Goal: Communication & Community: Answer question/provide support

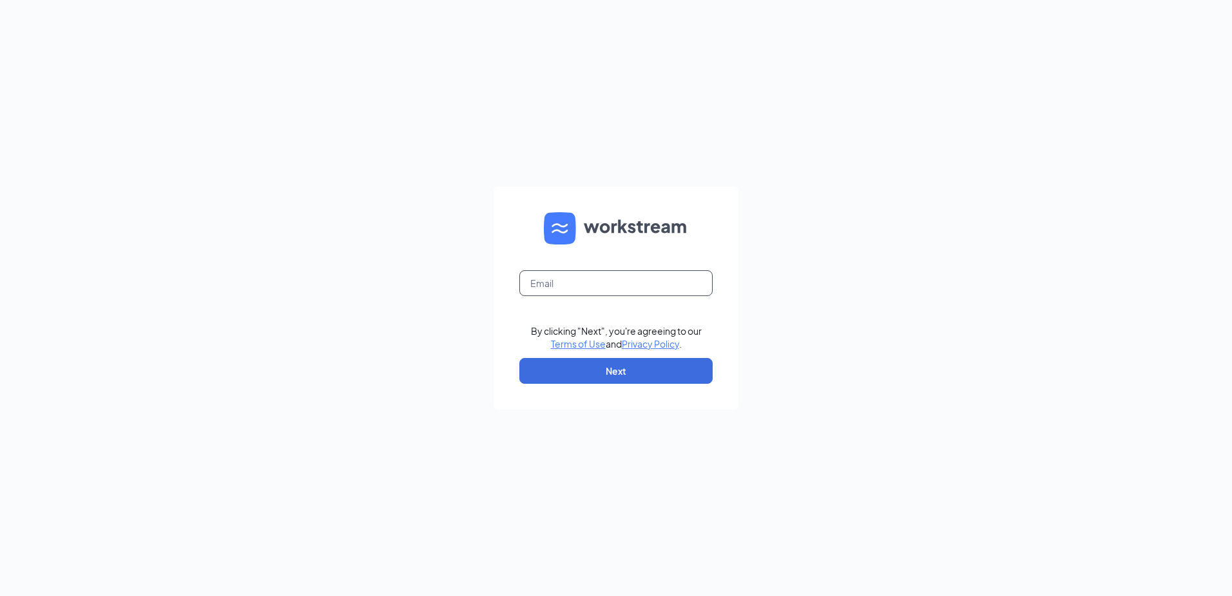
click at [588, 271] on input "text" at bounding box center [615, 283] width 193 height 26
type input "wi31@servehg.com"
click at [567, 377] on button "Next" at bounding box center [615, 371] width 193 height 26
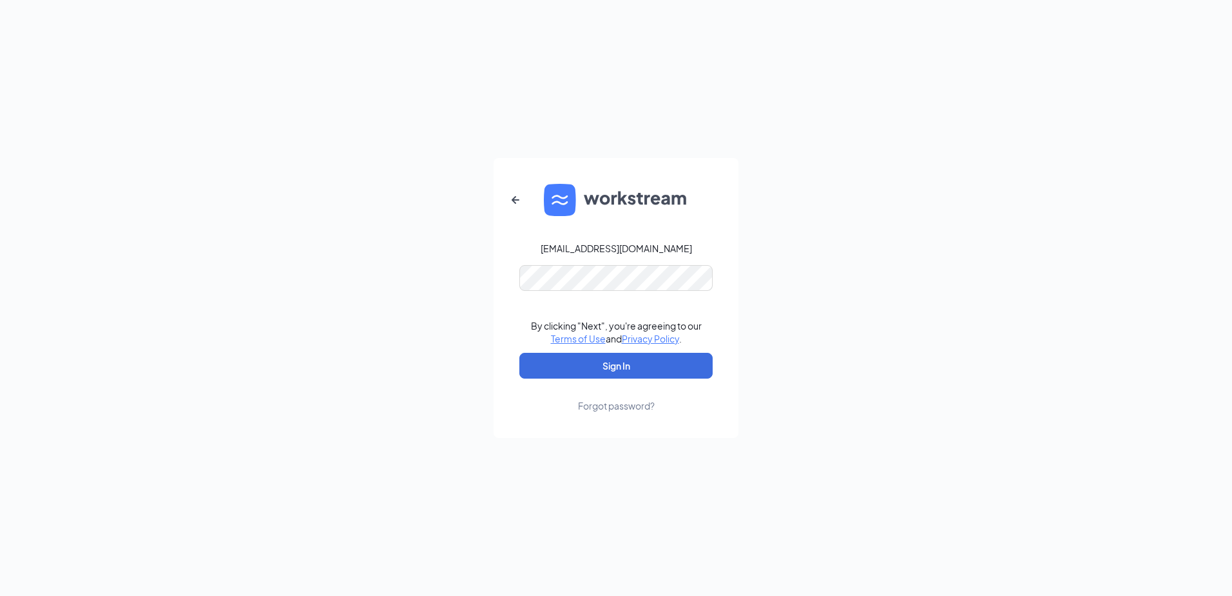
click at [587, 298] on form "wi31@servehg.com By clicking "Next", you're agreeing to our Terms of Use and Pr…" at bounding box center [616, 298] width 245 height 280
click at [585, 367] on button "Sign In" at bounding box center [615, 366] width 193 height 26
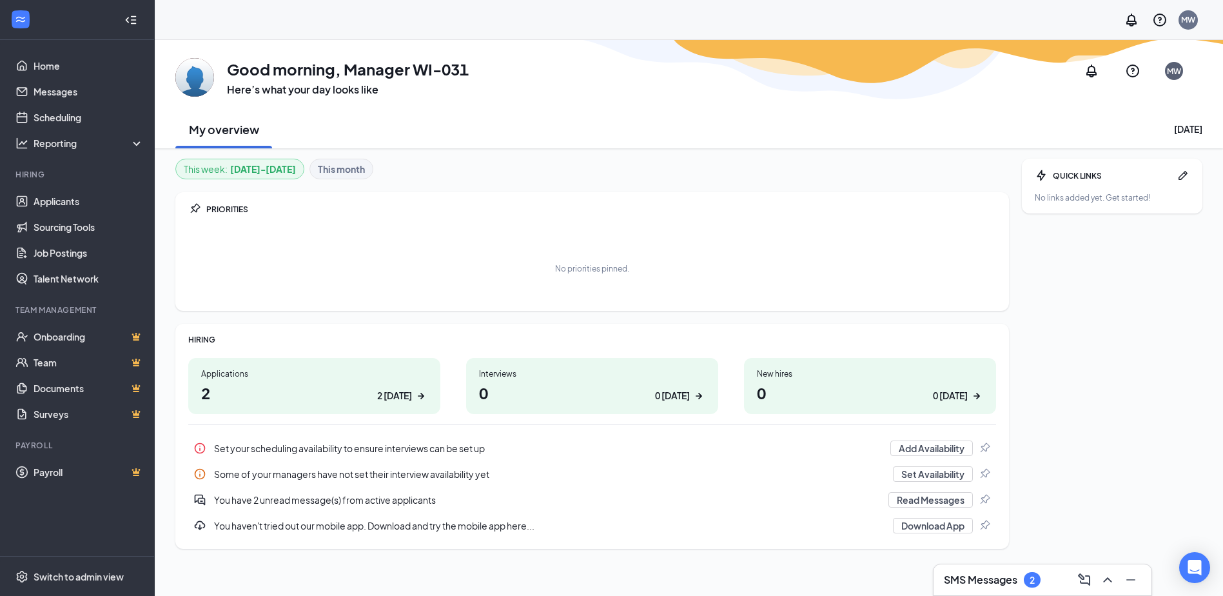
click at [345, 374] on div "Applications" at bounding box center [314, 373] width 226 height 11
drag, startPoint x: 57, startPoint y: 97, endPoint x: 162, endPoint y: 123, distance: 109.0
click at [57, 97] on link "Messages" at bounding box center [89, 92] width 110 height 26
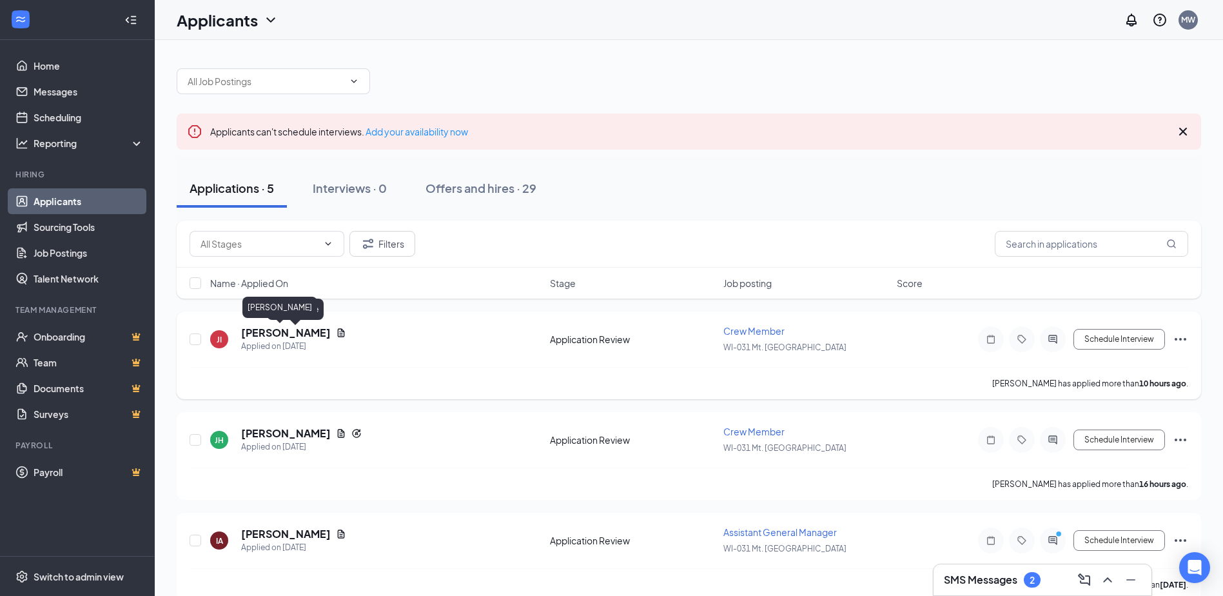
click at [264, 336] on h5 "[PERSON_NAME]" at bounding box center [286, 332] width 90 height 14
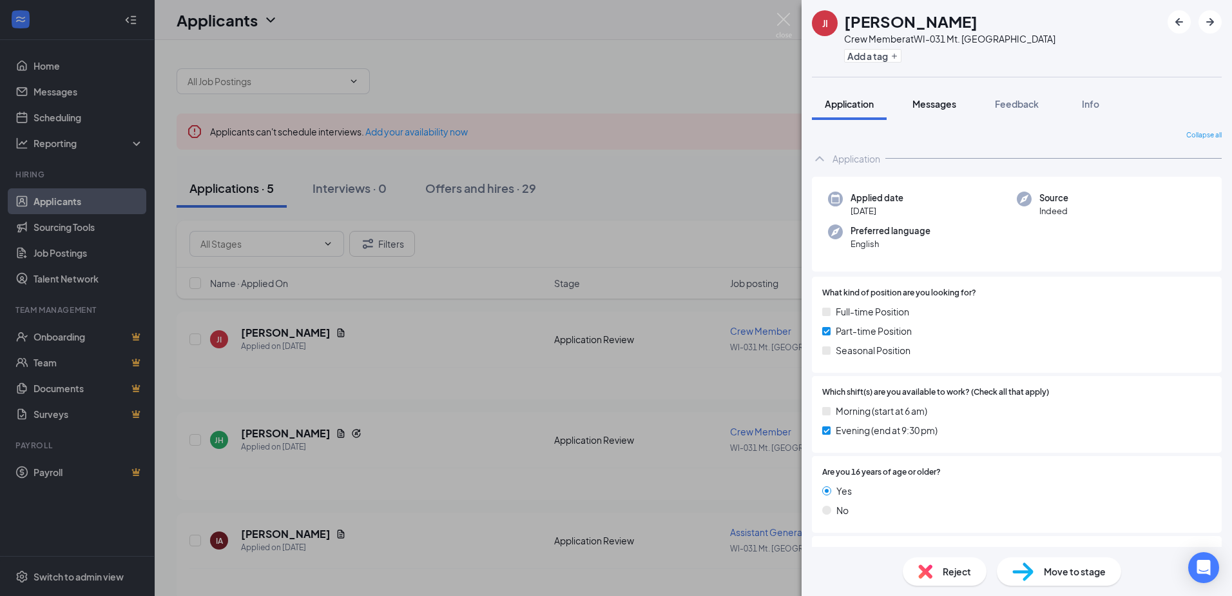
drag, startPoint x: 938, startPoint y: 96, endPoint x: 936, endPoint y: 115, distance: 18.7
click at [936, 99] on button "Messages" at bounding box center [935, 104] width 70 height 32
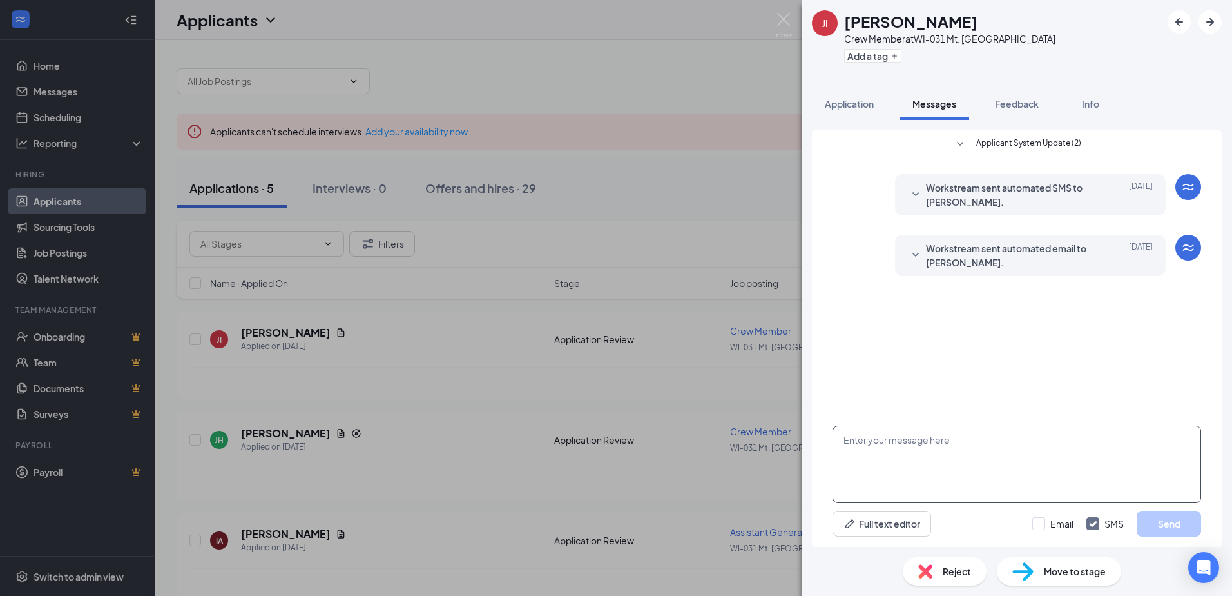
click at [955, 454] on textarea at bounding box center [1017, 463] width 369 height 77
drag, startPoint x: 850, startPoint y: 450, endPoint x: 833, endPoint y: 423, distance: 31.6
click at [833, 423] on div "Hi! Thanks for taking the time to apply. When are you able to come in for an in…" at bounding box center [1017, 480] width 410 height 131
type textarea "Hi! Thanks for taking the time to apply. When are you able to come in for an in…"
click at [1181, 518] on button "Send" at bounding box center [1169, 523] width 64 height 26
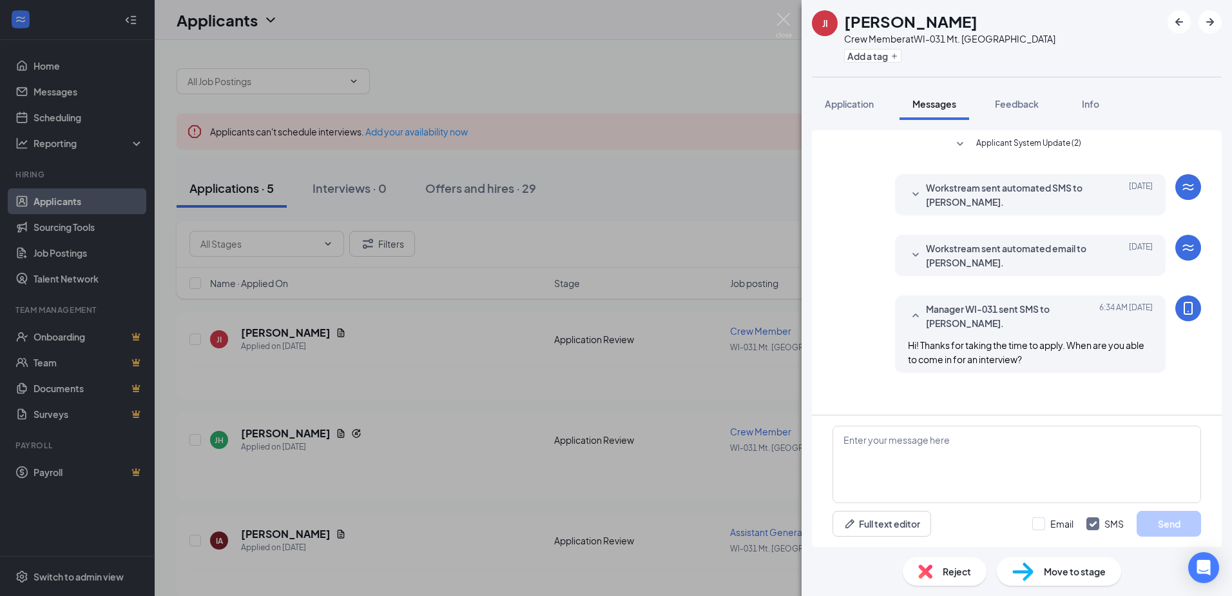
click at [1210, 34] on div "[PERSON_NAME] Crew Member at [GEOGRAPHIC_DATA]-031 Mt. Pleasant Add a tag" at bounding box center [1017, 38] width 431 height 77
click at [1209, 19] on icon "ArrowRight" at bounding box center [1210, 21] width 15 height 15
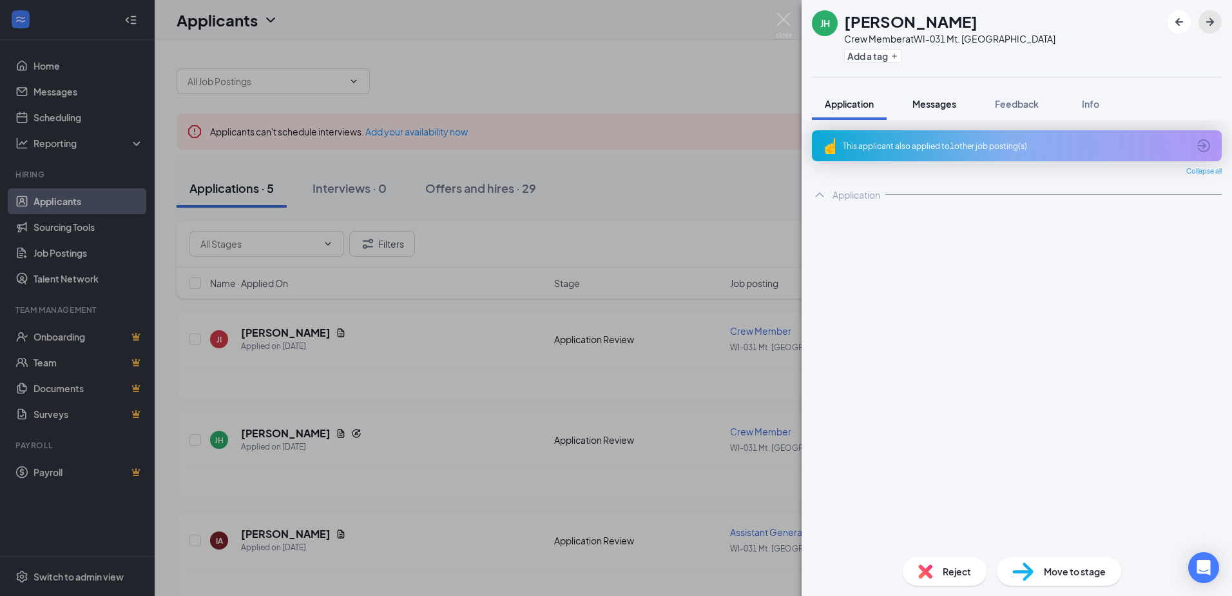
click at [944, 113] on button "Messages" at bounding box center [935, 104] width 70 height 32
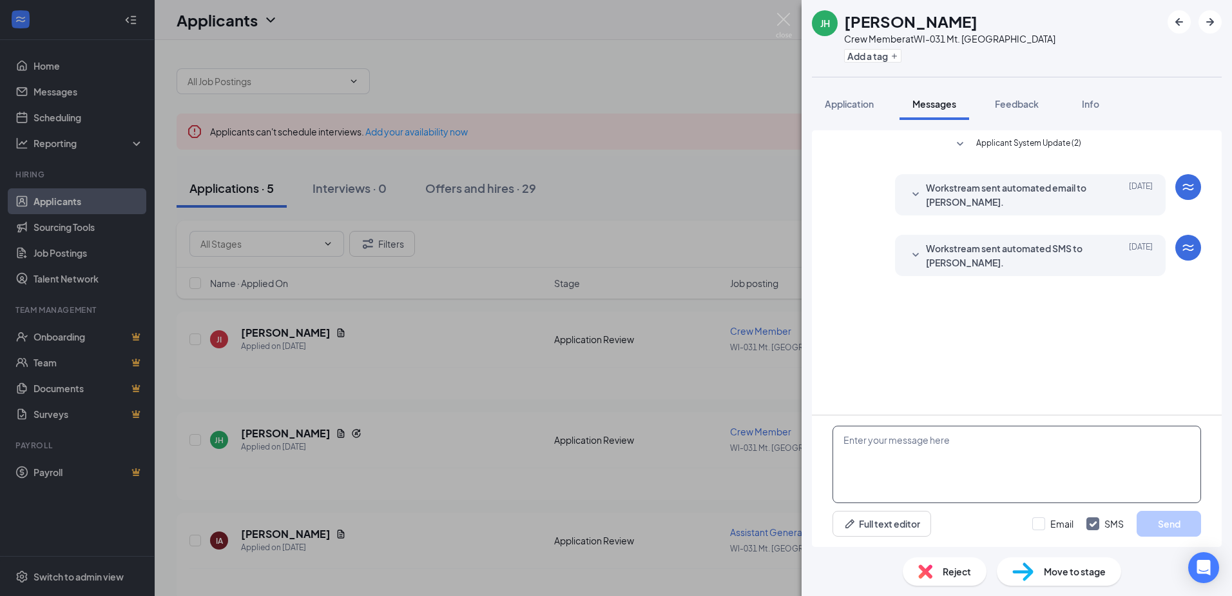
click at [1002, 458] on textarea at bounding box center [1017, 463] width 369 height 77
paste textarea "Hi! Thanks for taking the time to apply. When are you able to come in for an in…"
type textarea "Hi! Thanks for taking the time to apply. When are you able to come in for an in…"
click at [1177, 536] on button "Send" at bounding box center [1169, 523] width 64 height 26
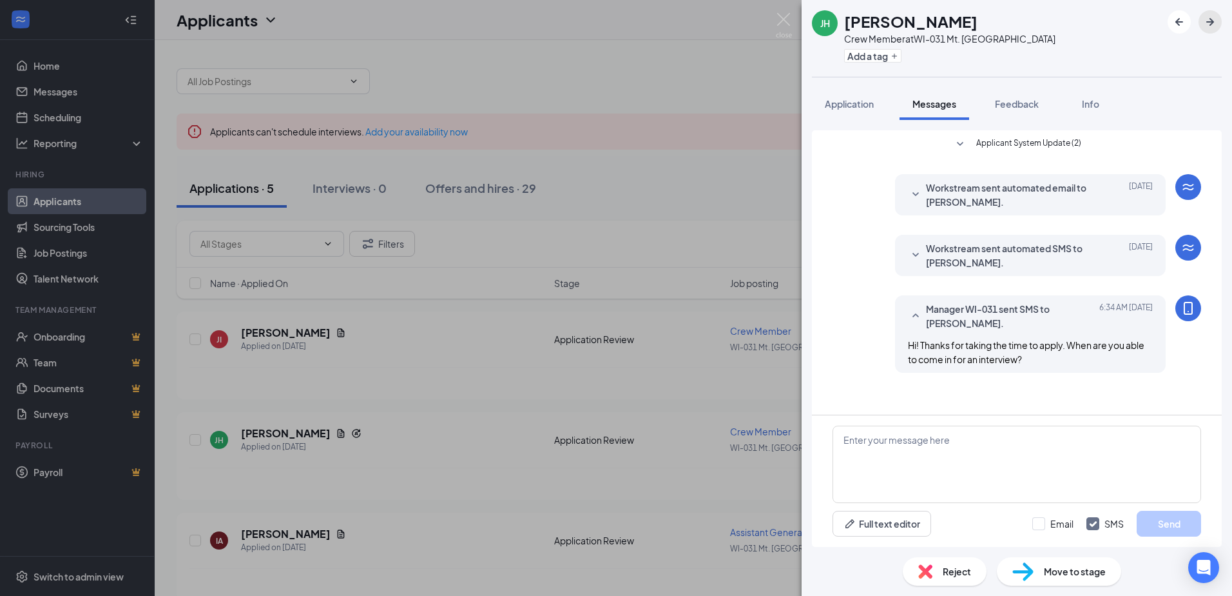
click at [1202, 28] on button "button" at bounding box center [1210, 21] width 23 height 23
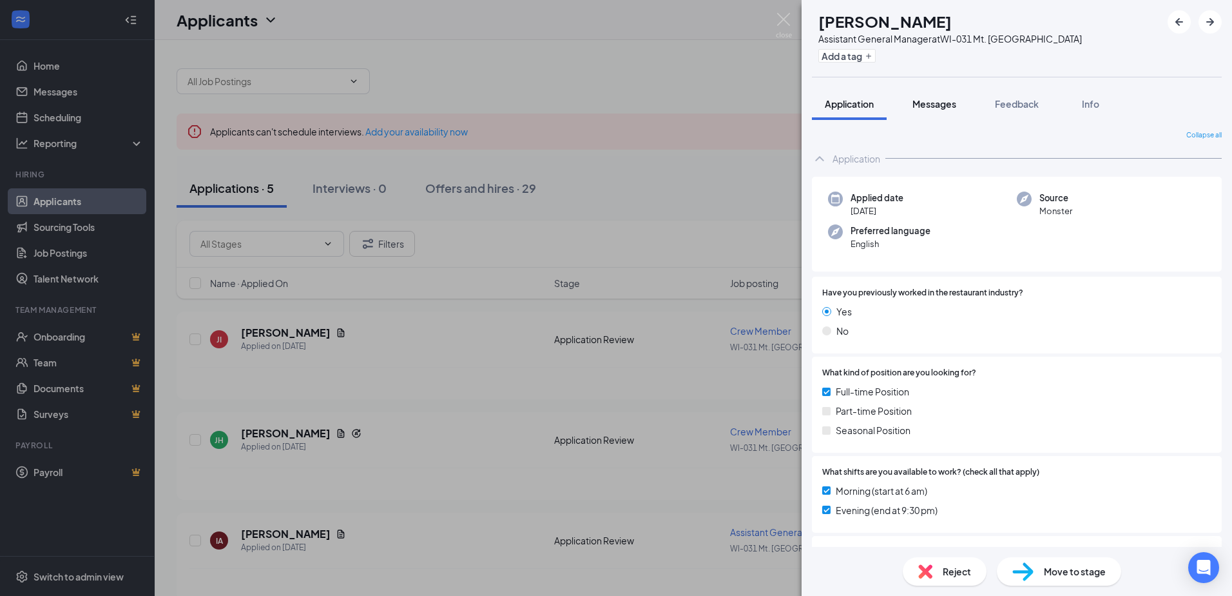
click at [938, 104] on span "Messages" at bounding box center [935, 104] width 44 height 12
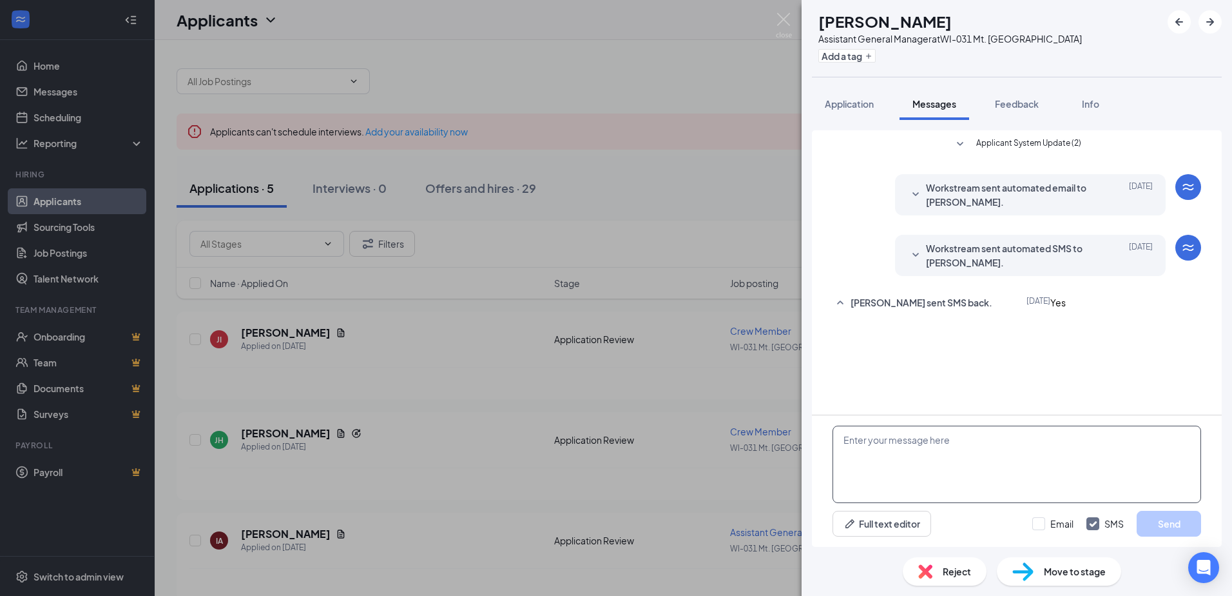
click at [987, 458] on textarea at bounding box center [1017, 463] width 369 height 77
paste textarea "Hi! Thanks for taking the time to apply. When are you able to come in for an in…"
type textarea "Hi! Thanks for taking the time to apply. When are you able to come in for an in…"
drag, startPoint x: 1174, startPoint y: 523, endPoint x: 1101, endPoint y: 414, distance: 131.9
click at [1174, 523] on button "Send" at bounding box center [1169, 523] width 64 height 26
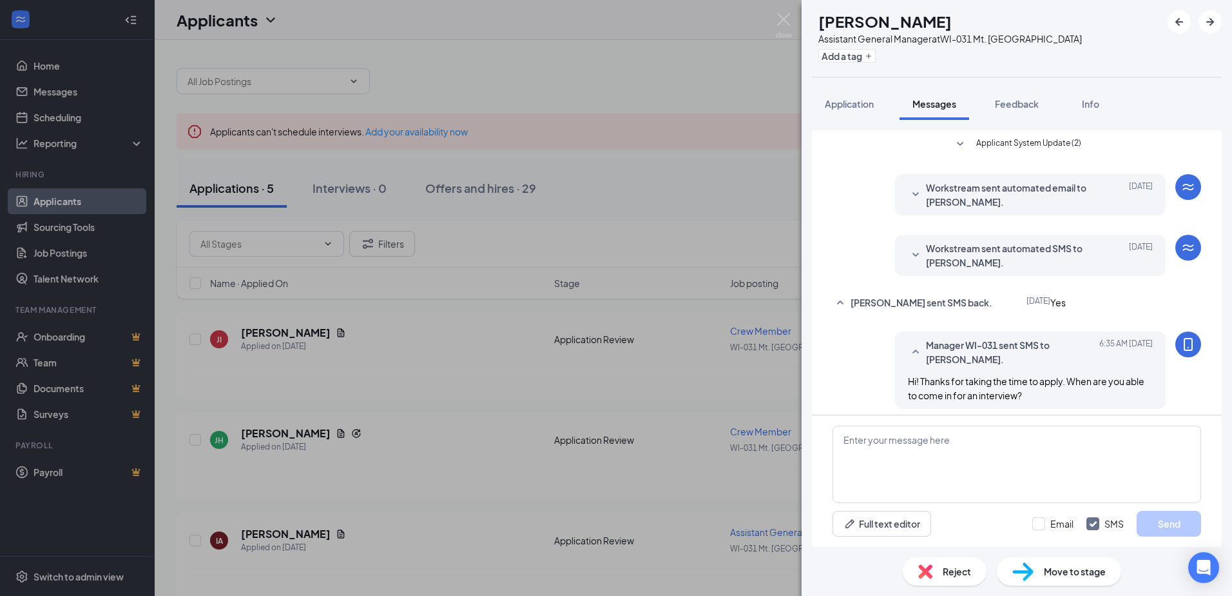
scroll to position [41, 0]
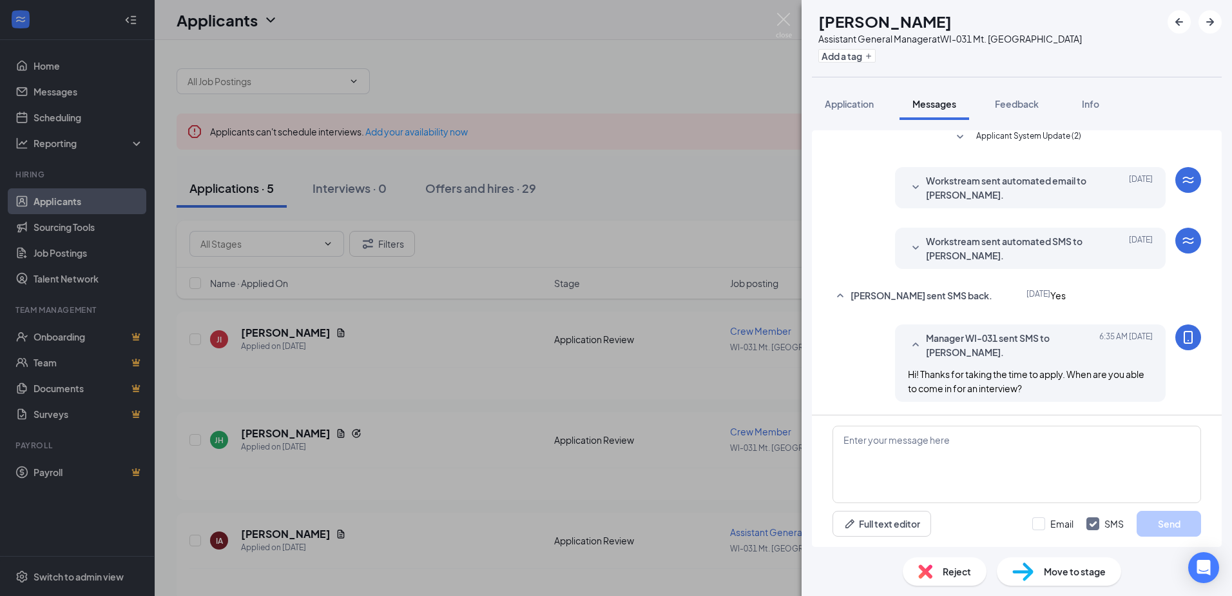
click at [1223, 20] on div "IA [PERSON_NAME] Assistant General Manager at [GEOGRAPHIC_DATA]-031 Mt. Pleasan…" at bounding box center [1017, 38] width 431 height 77
click at [1220, 21] on button "button" at bounding box center [1210, 21] width 23 height 23
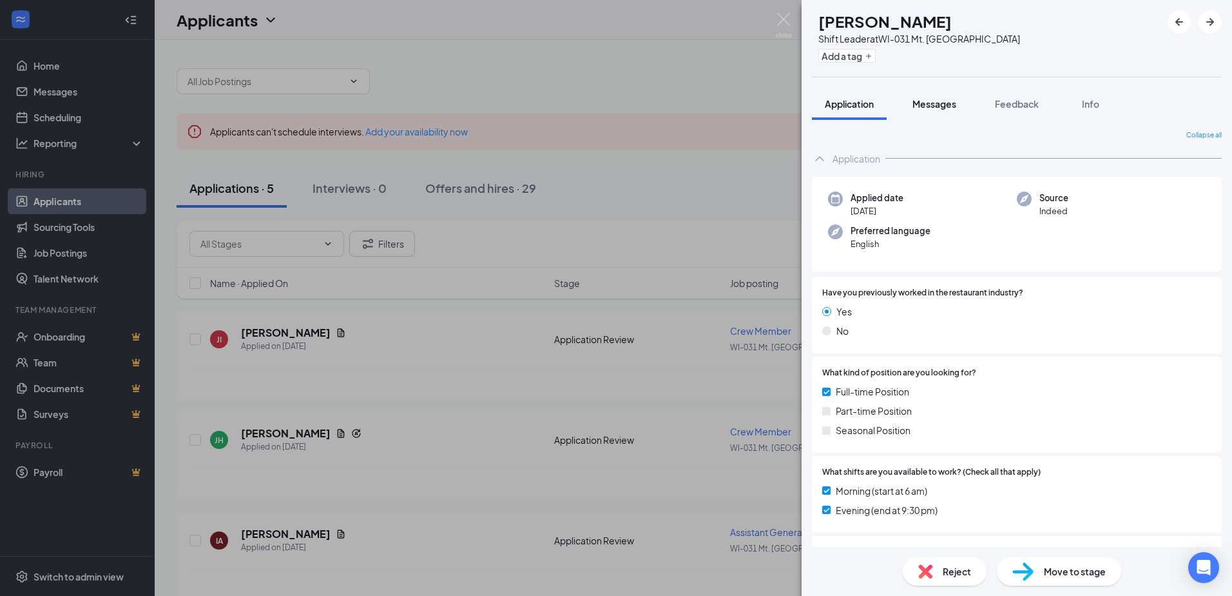
click at [956, 111] on button "Messages" at bounding box center [935, 104] width 70 height 32
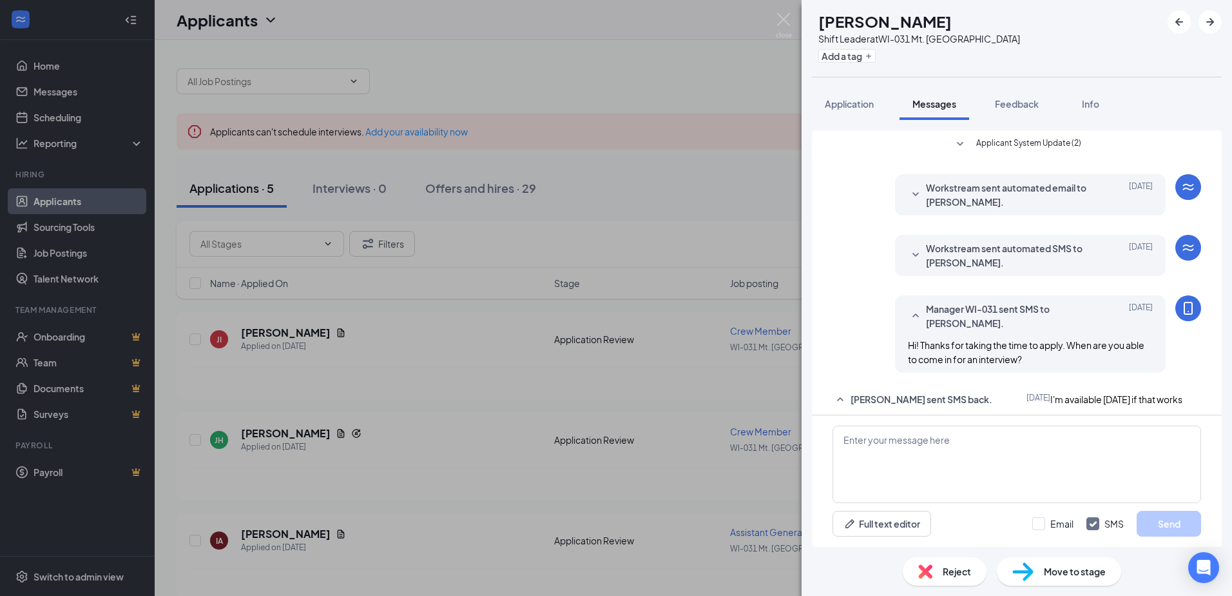
scroll to position [41, 0]
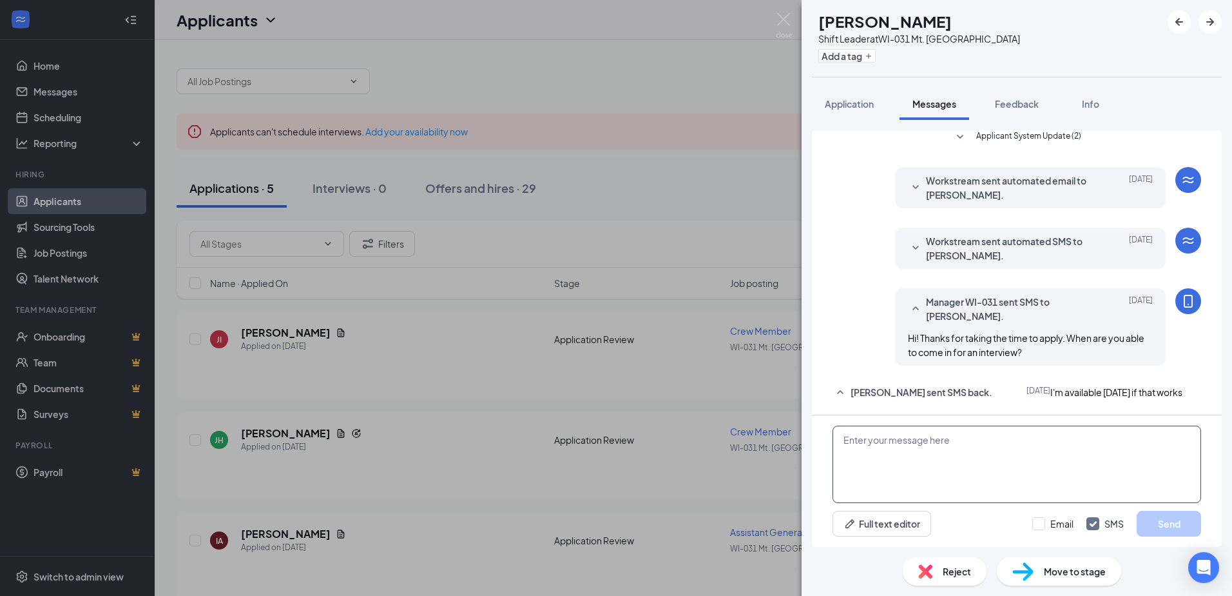
click at [1021, 481] on textarea at bounding box center [1017, 463] width 369 height 77
type textarea "This upcoming [DATE]?"
click at [1207, 534] on div "This upcoming [DATE]? Full text editor Email SMS Send" at bounding box center [1017, 480] width 410 height 131
click at [1198, 534] on button "Send" at bounding box center [1169, 523] width 64 height 26
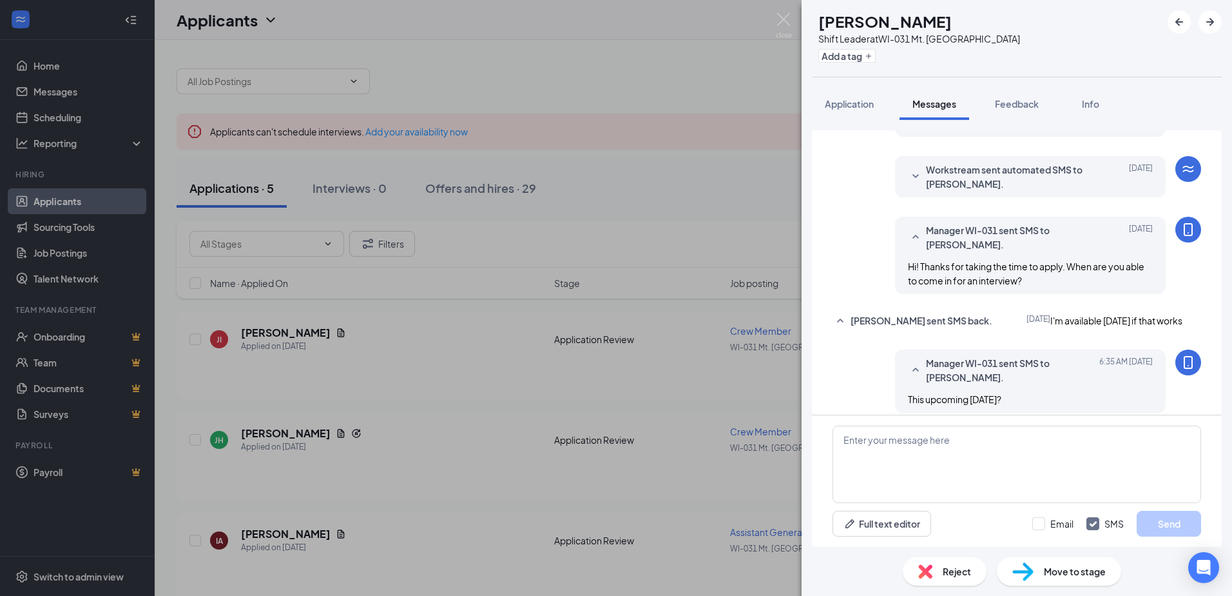
scroll to position [123, 0]
